Goal: Navigation & Orientation: Go to known website

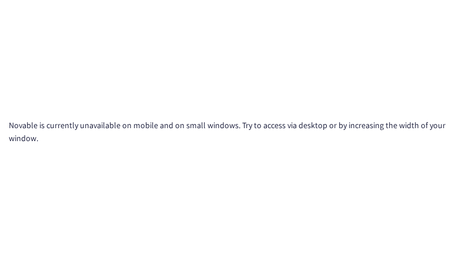
click at [162, 87] on div "Novable is currently unavailable on mobile and on small windows. Try to access …" at bounding box center [231, 135] width 462 height 271
